Goal: Information Seeking & Learning: Check status

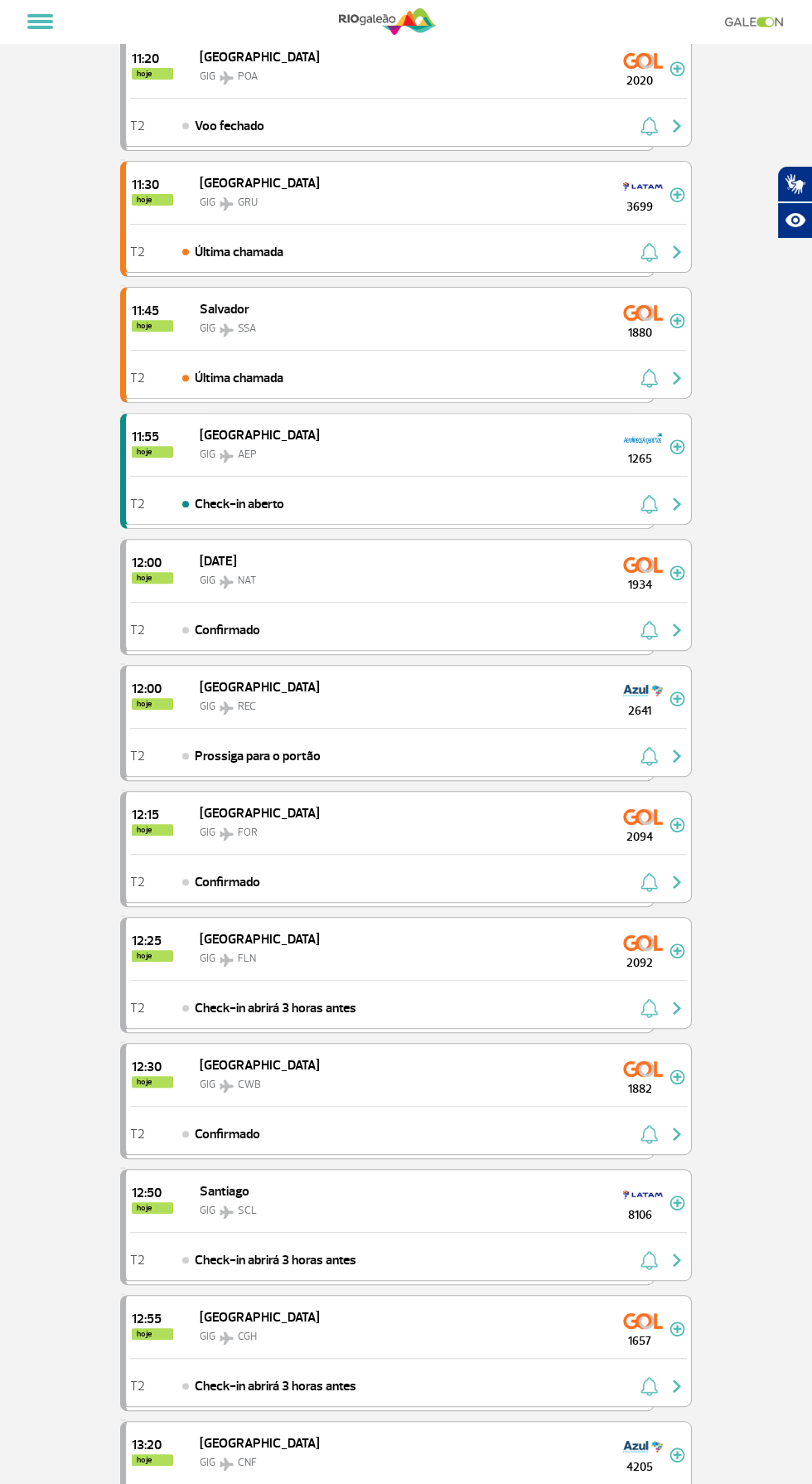
scroll to position [1611, 0]
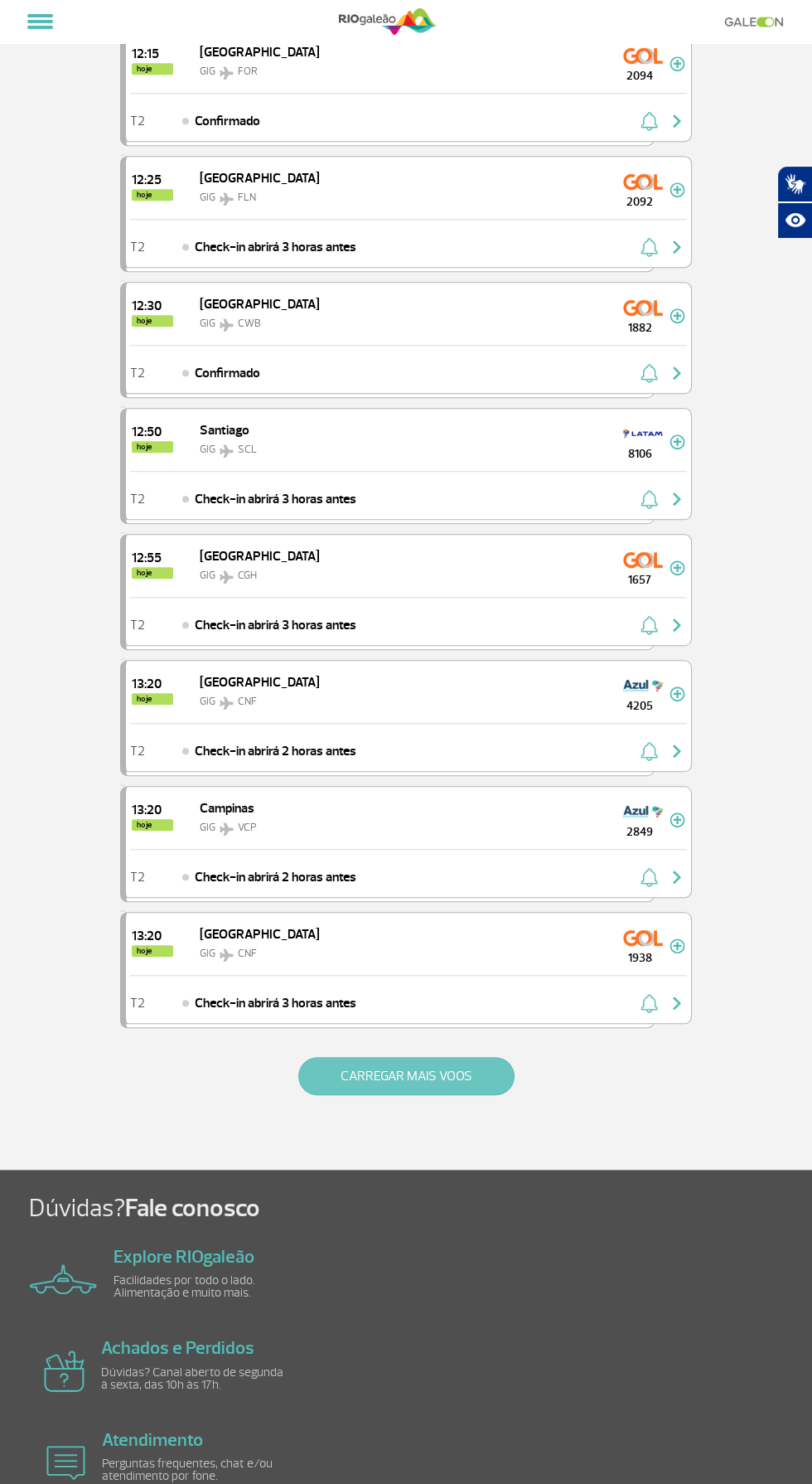
click at [476, 1057] on button "CARREGAR MAIS VOOS" at bounding box center [406, 1076] width 216 height 38
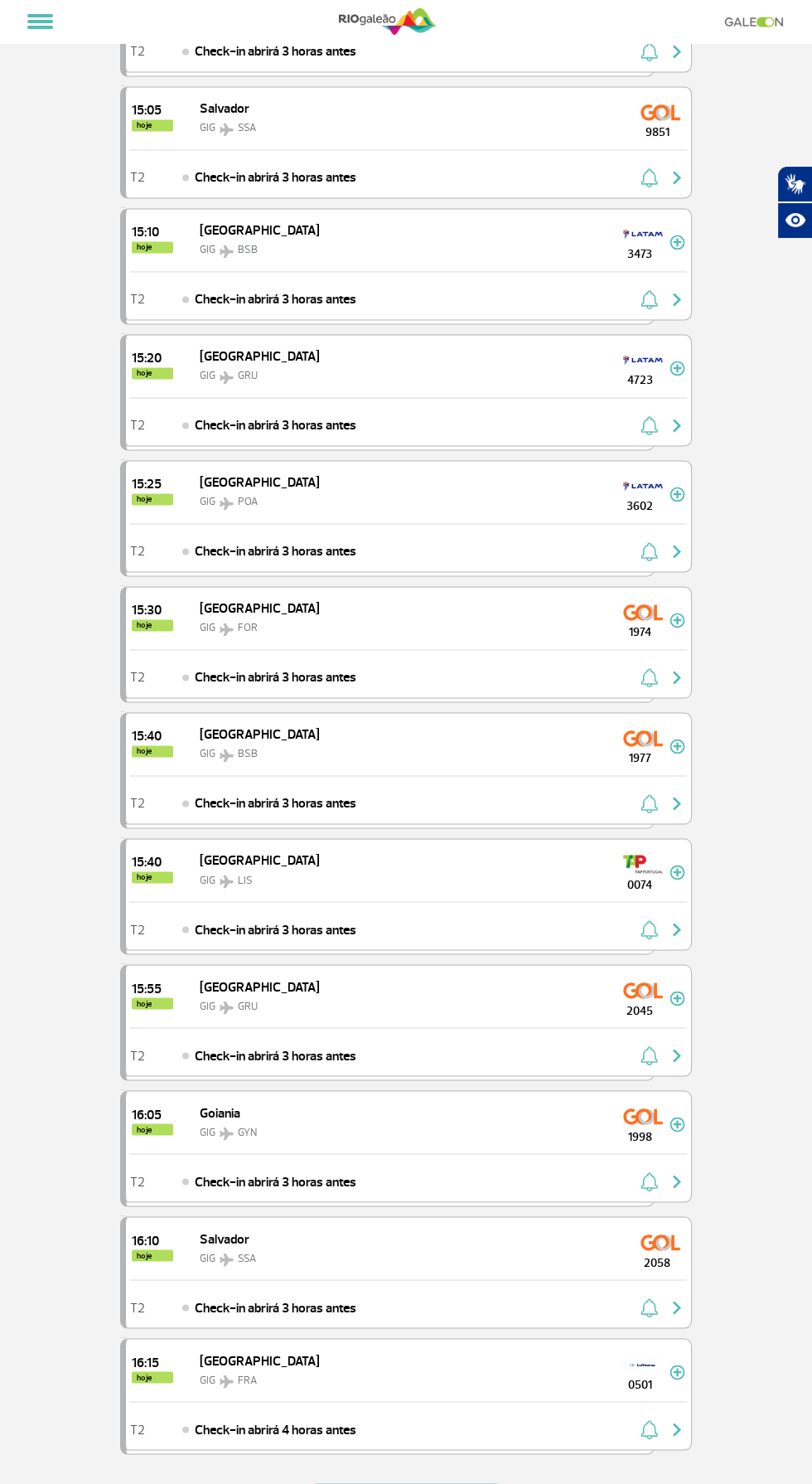
scroll to position [3703, 0]
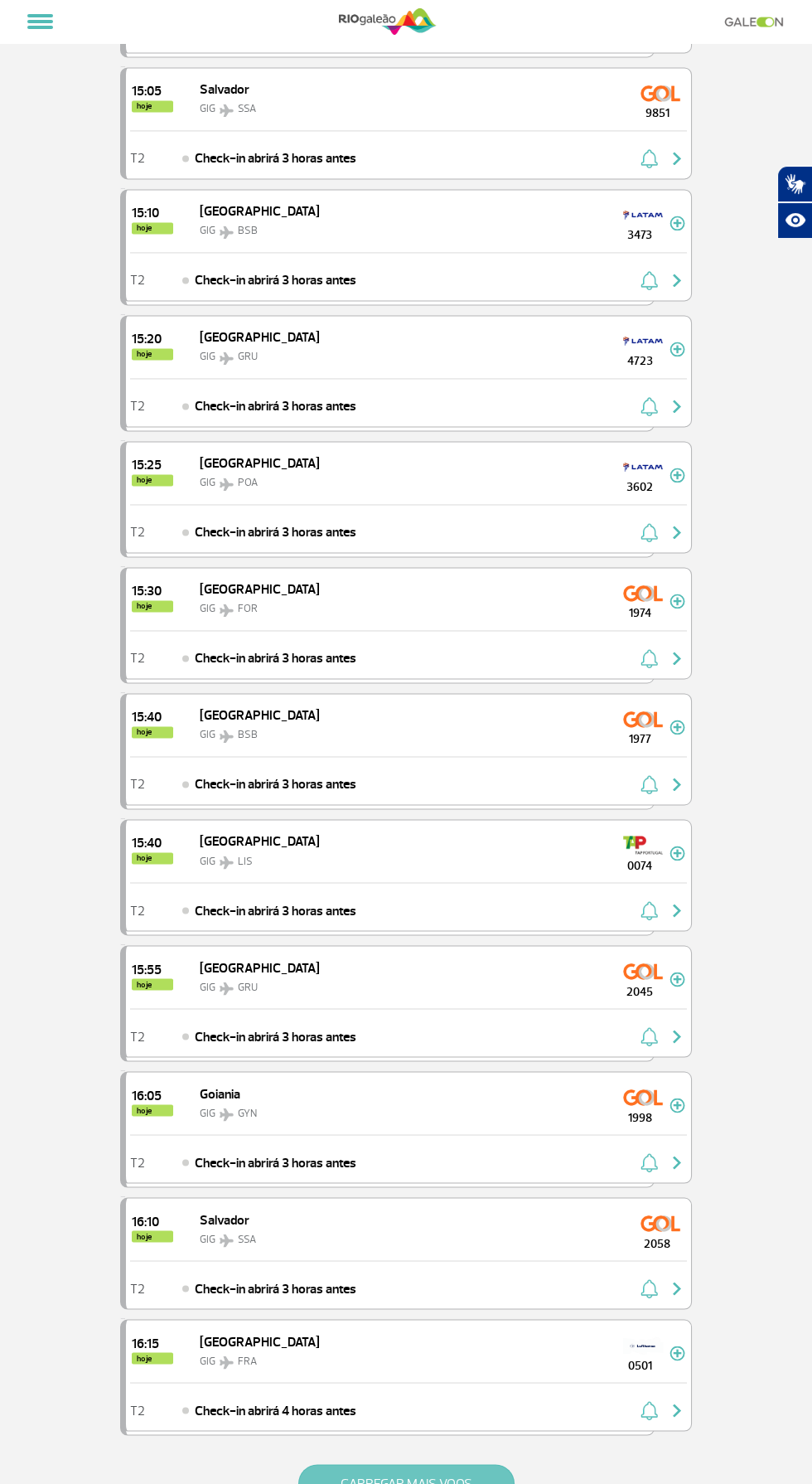
click at [436, 1464] on button "CARREGAR MAIS VOOS" at bounding box center [406, 1483] width 216 height 38
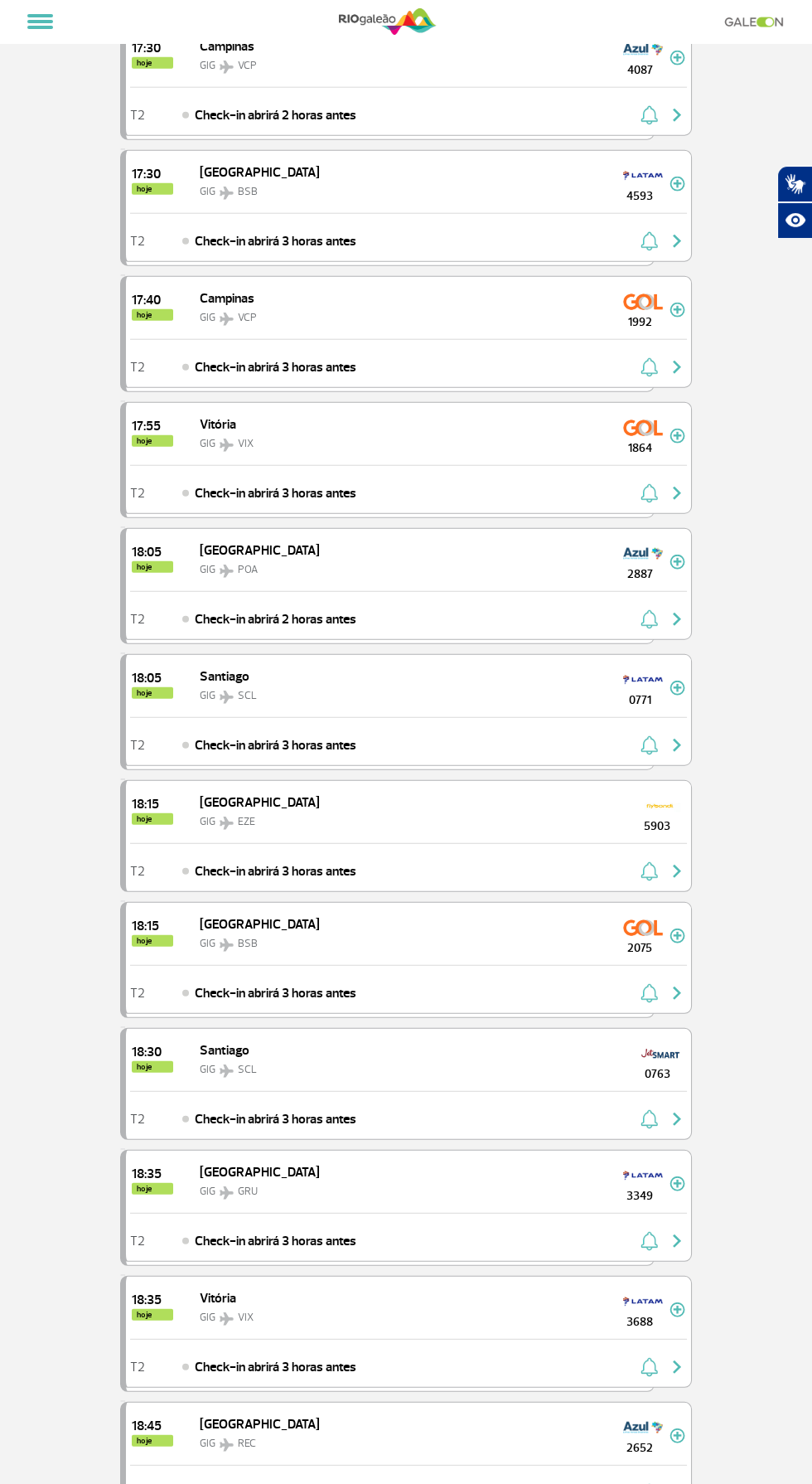
scroll to position [6166, 0]
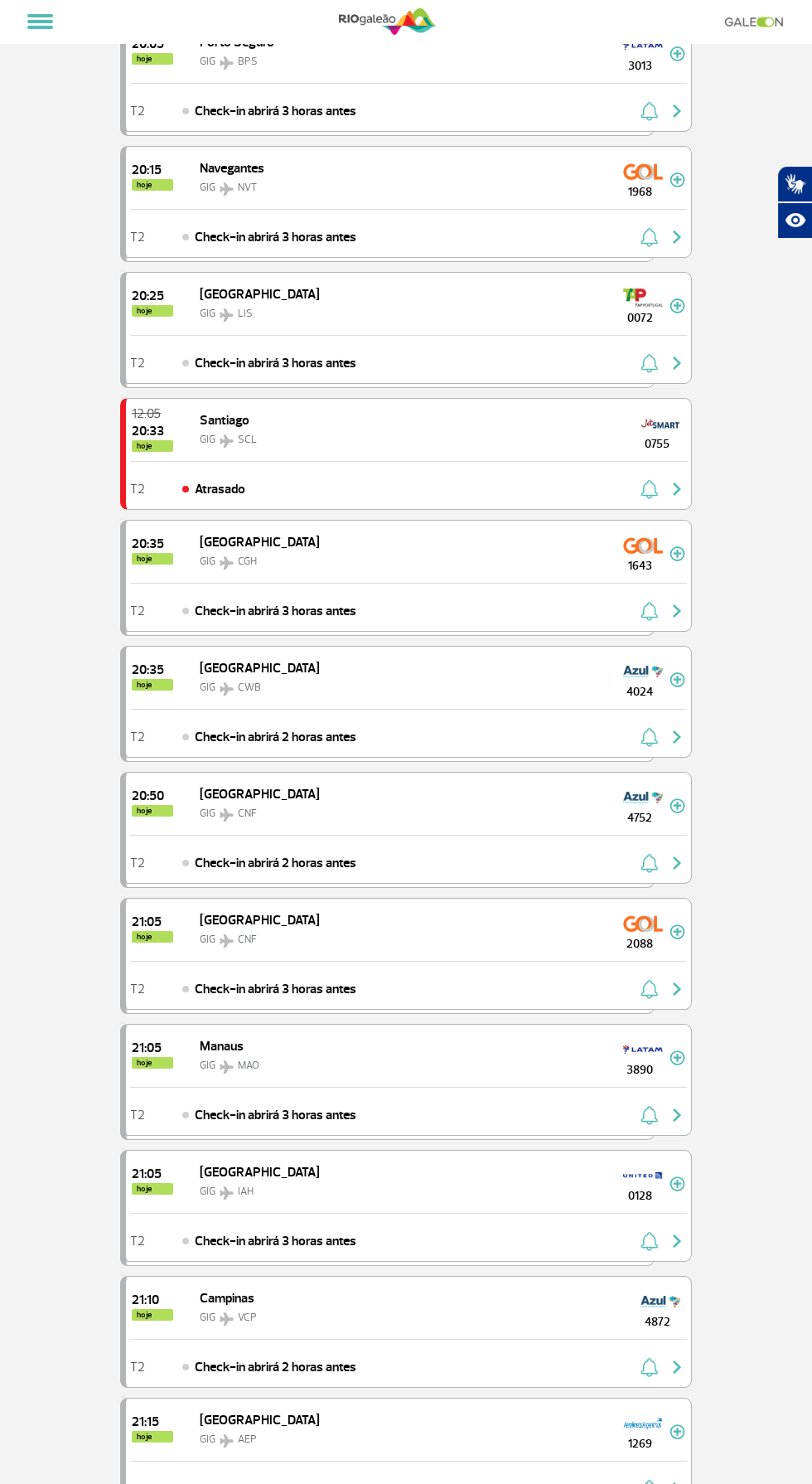
scroll to position [8702, 0]
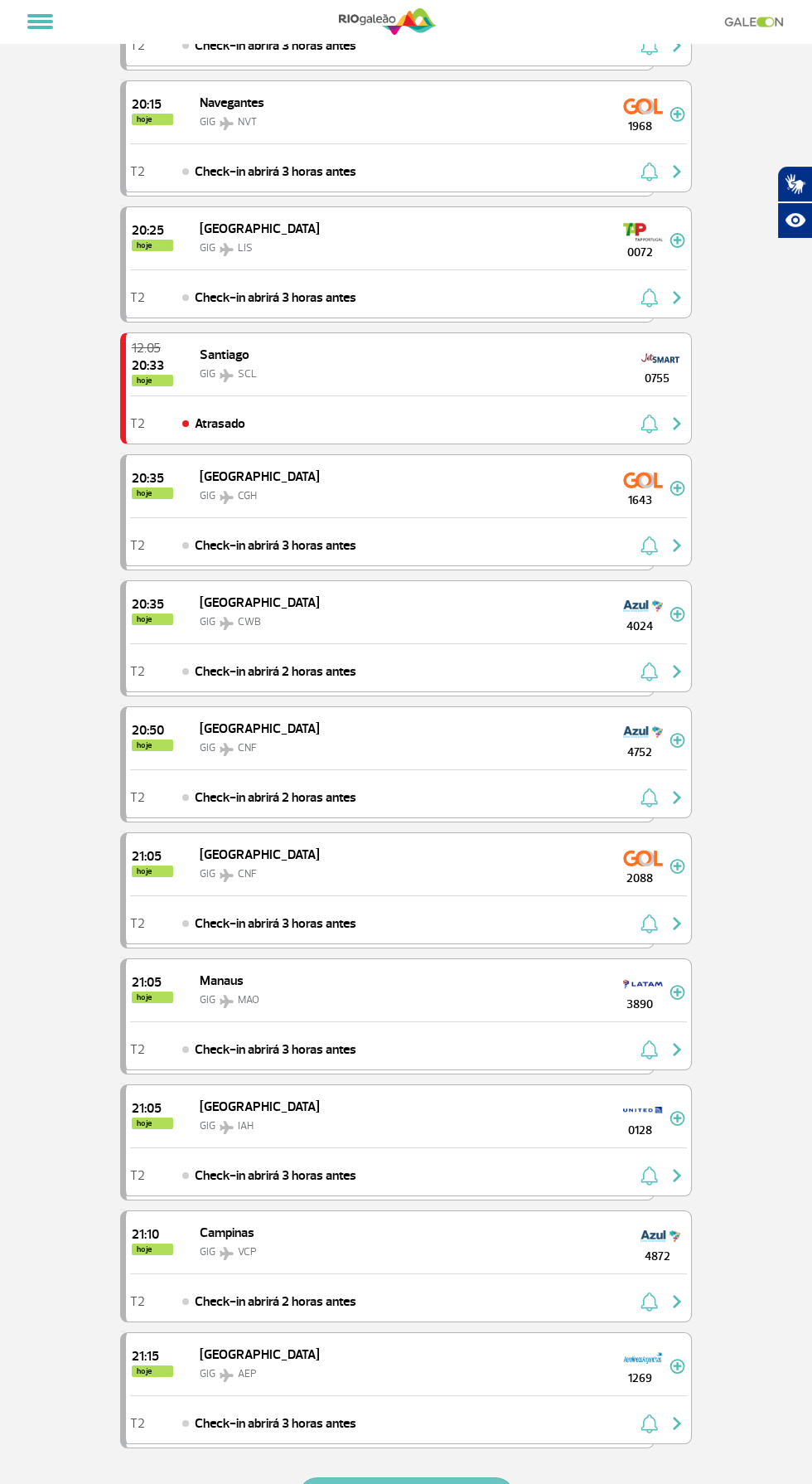
click at [425, 1477] on button "CARREGAR MAIS VOOS" at bounding box center [406, 1496] width 216 height 38
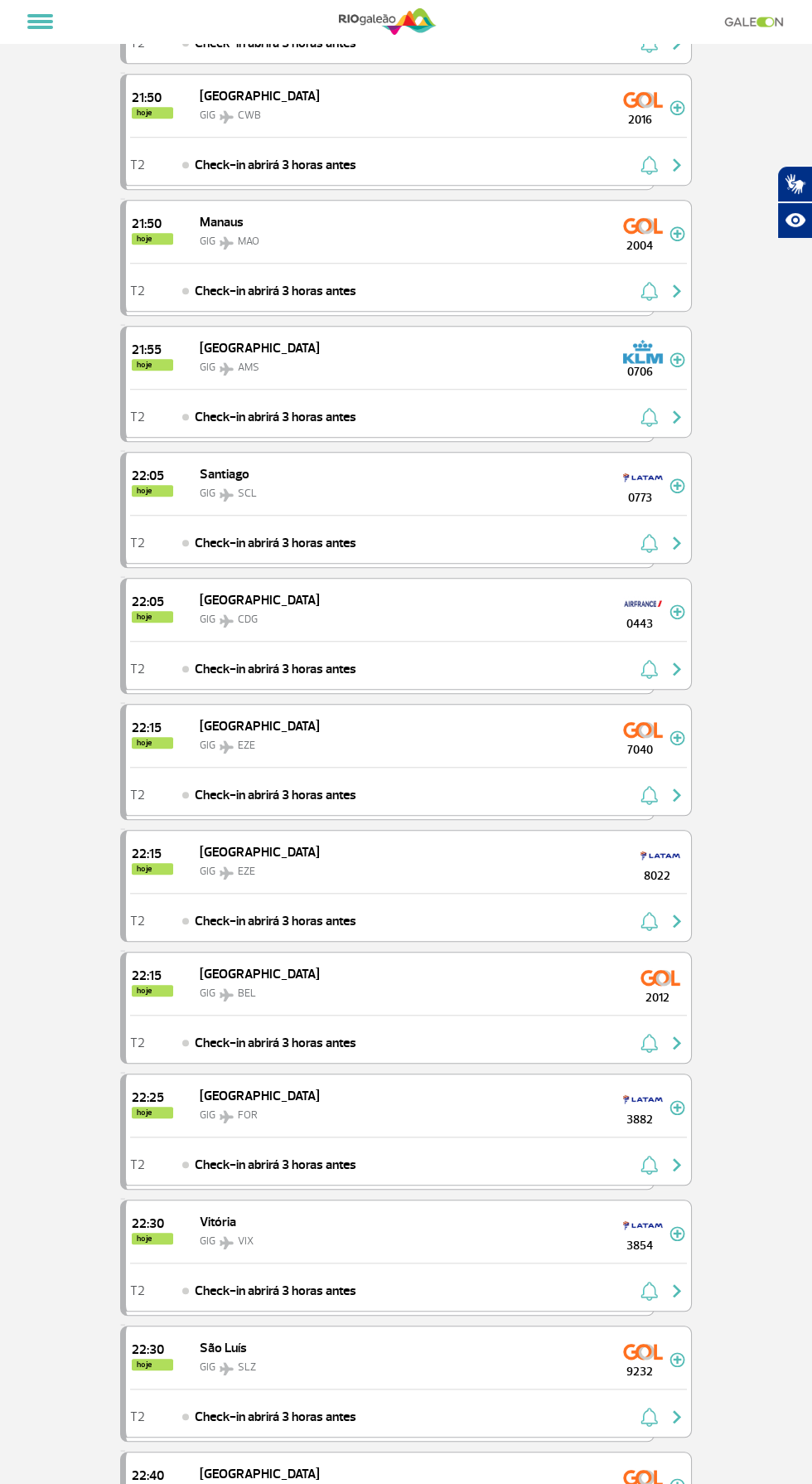
scroll to position [11206, 0]
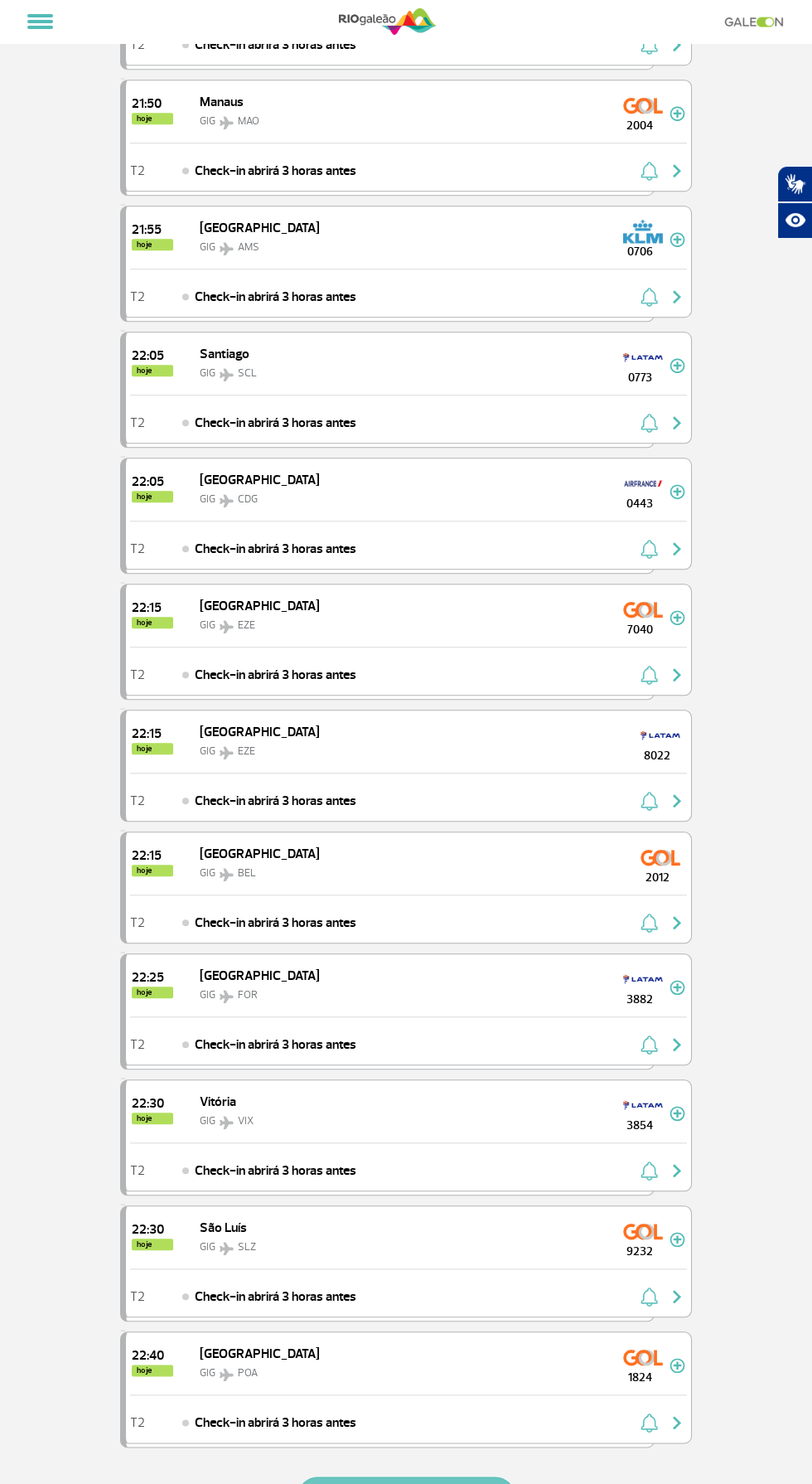
click at [395, 1476] on button "CARREGAR MAIS VOOS" at bounding box center [406, 1495] width 216 height 38
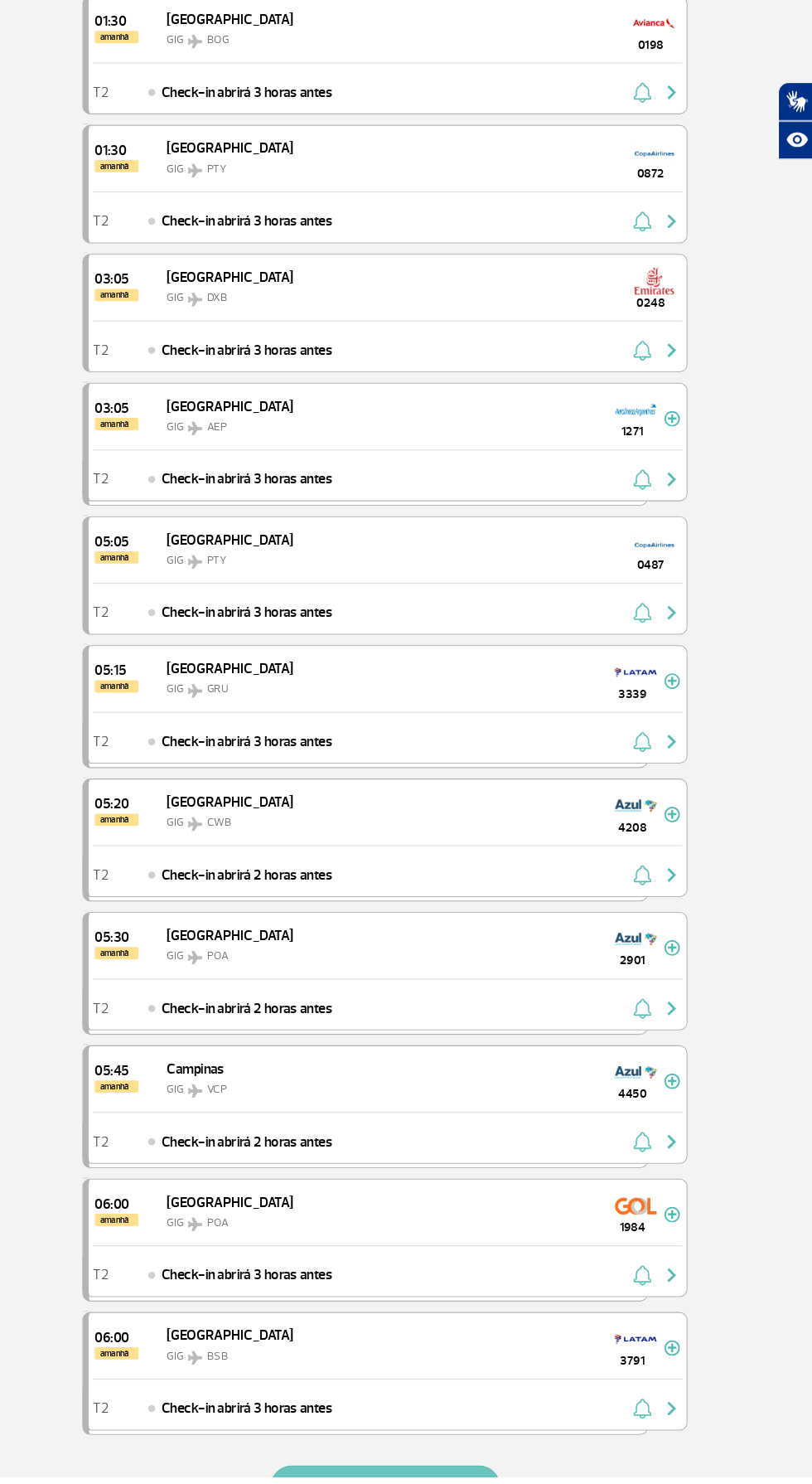
scroll to position [13725, 0]
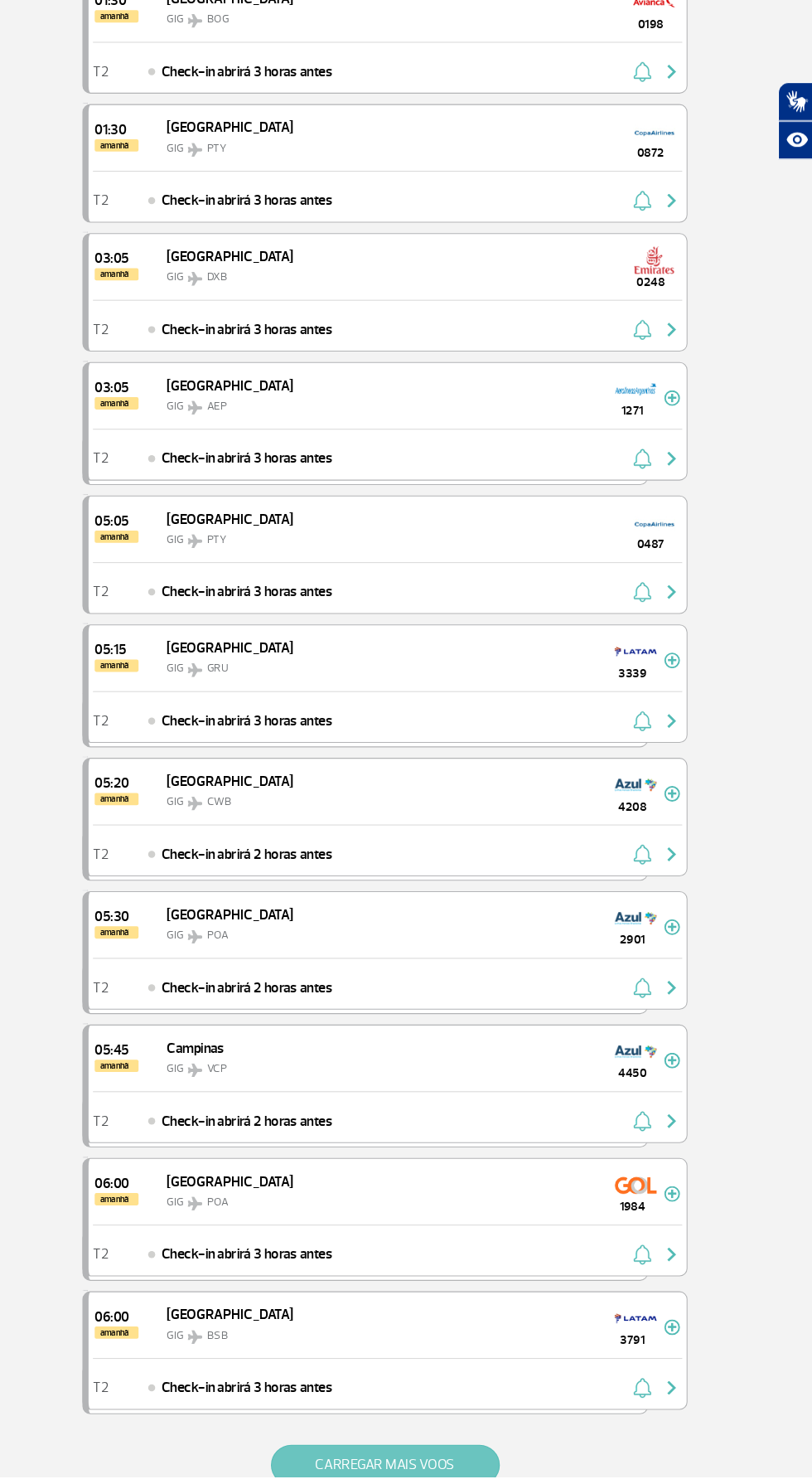
click at [467, 1454] on button "CARREGAR MAIS VOOS" at bounding box center [406, 1473] width 216 height 38
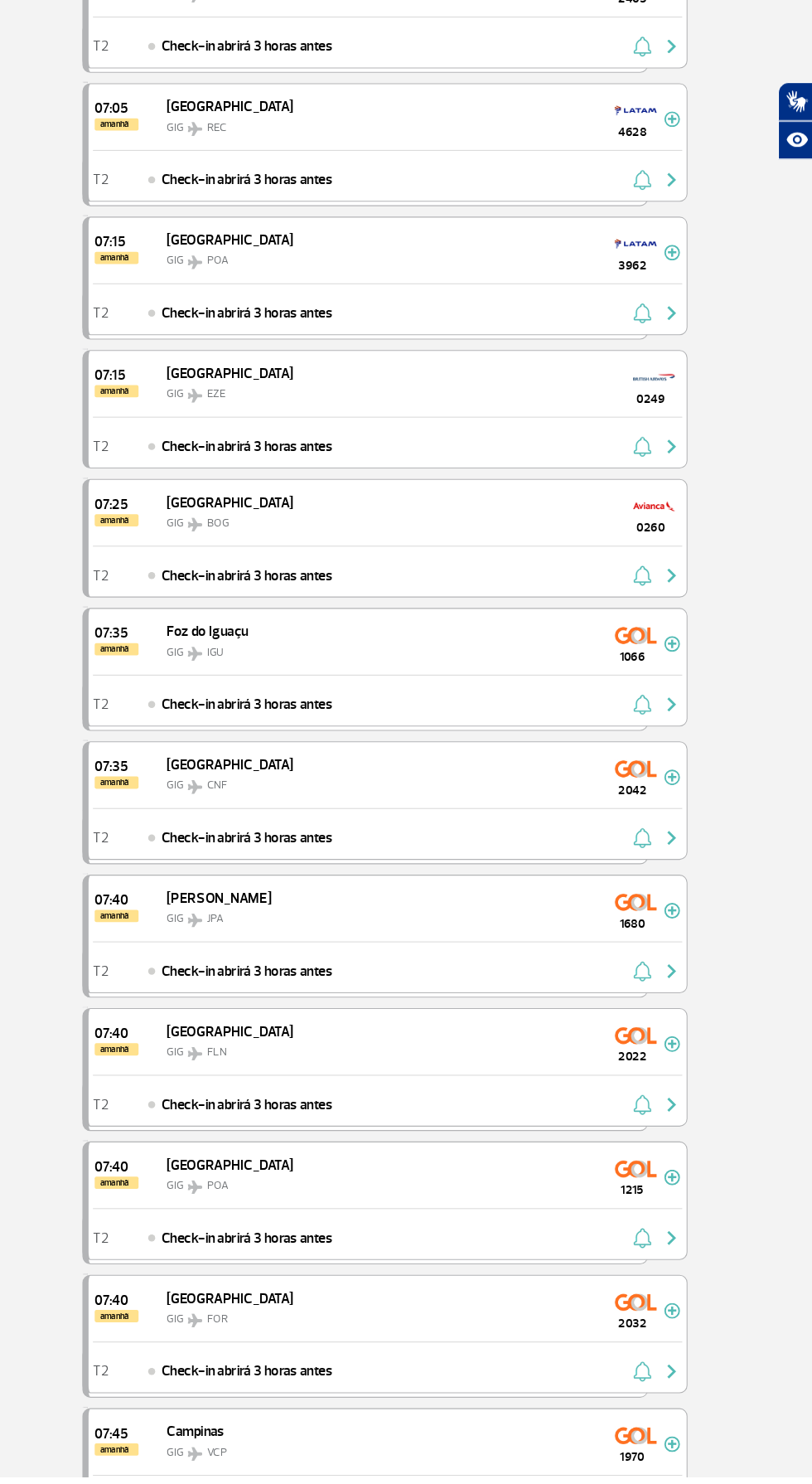
scroll to position [16110, 0]
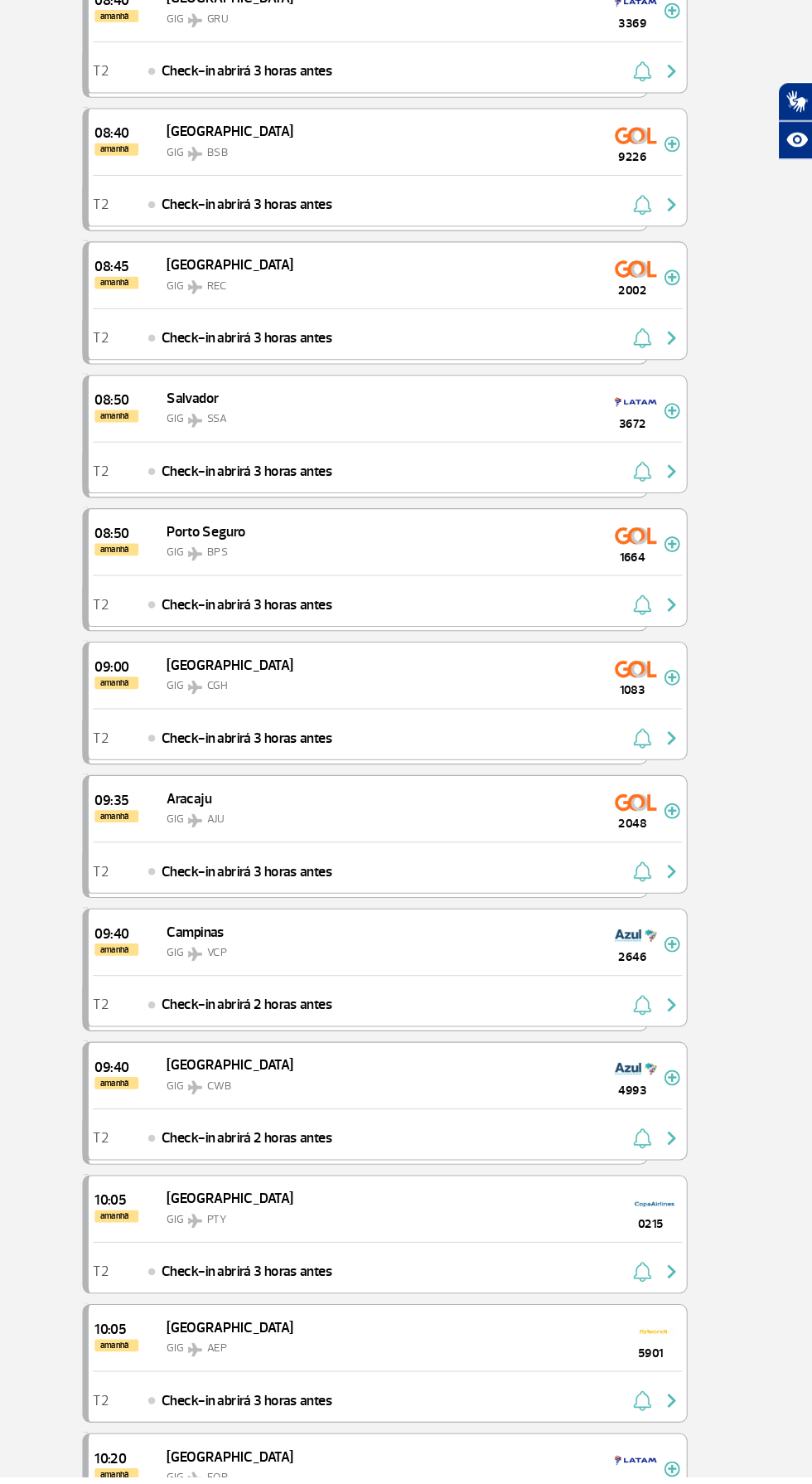
scroll to position [18488, 0]
